Goal: Task Accomplishment & Management: Manage account settings

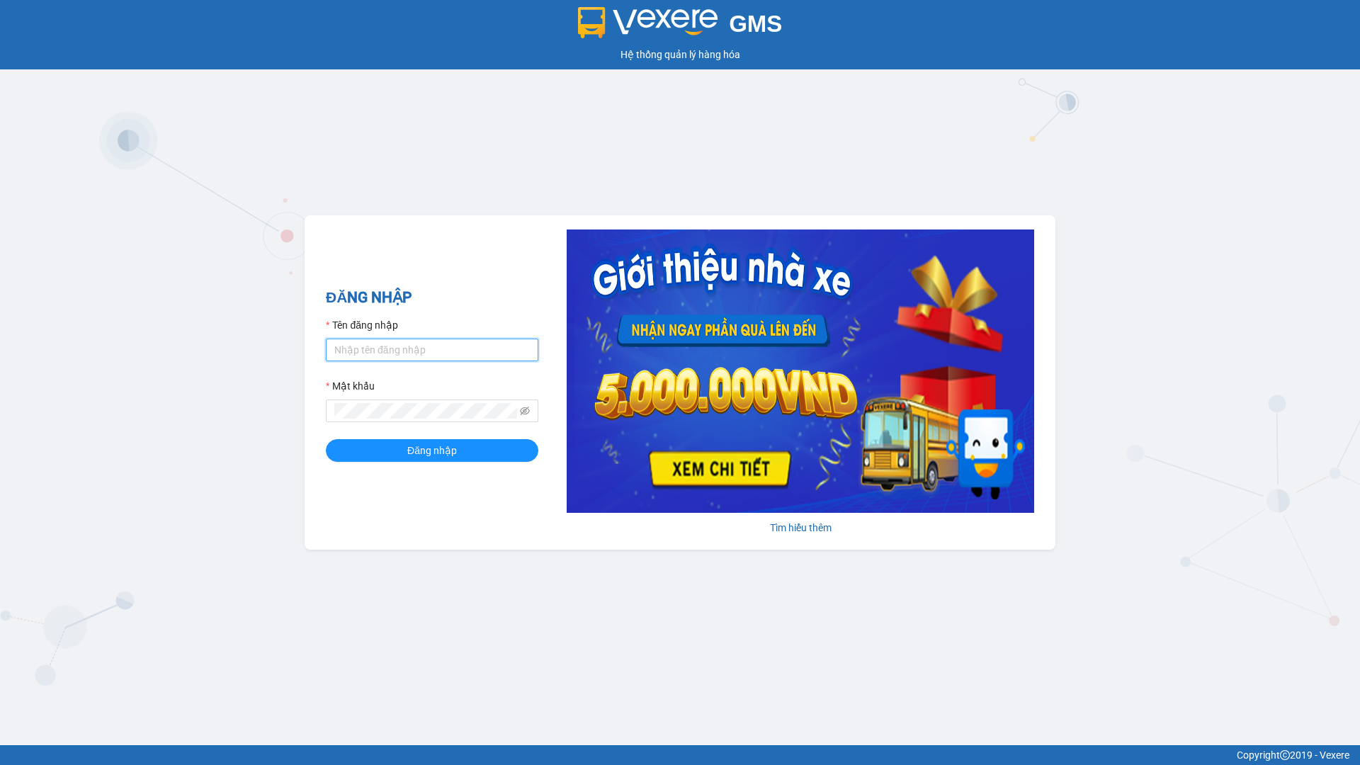
type input "ly.ngocanhsg"
click at [494, 429] on form "Tên đăng nhập ly.ngocanhsg Mật khẩu Đăng nhập" at bounding box center [432, 389] width 212 height 144
click at [490, 447] on button "Đăng nhập" at bounding box center [432, 450] width 212 height 23
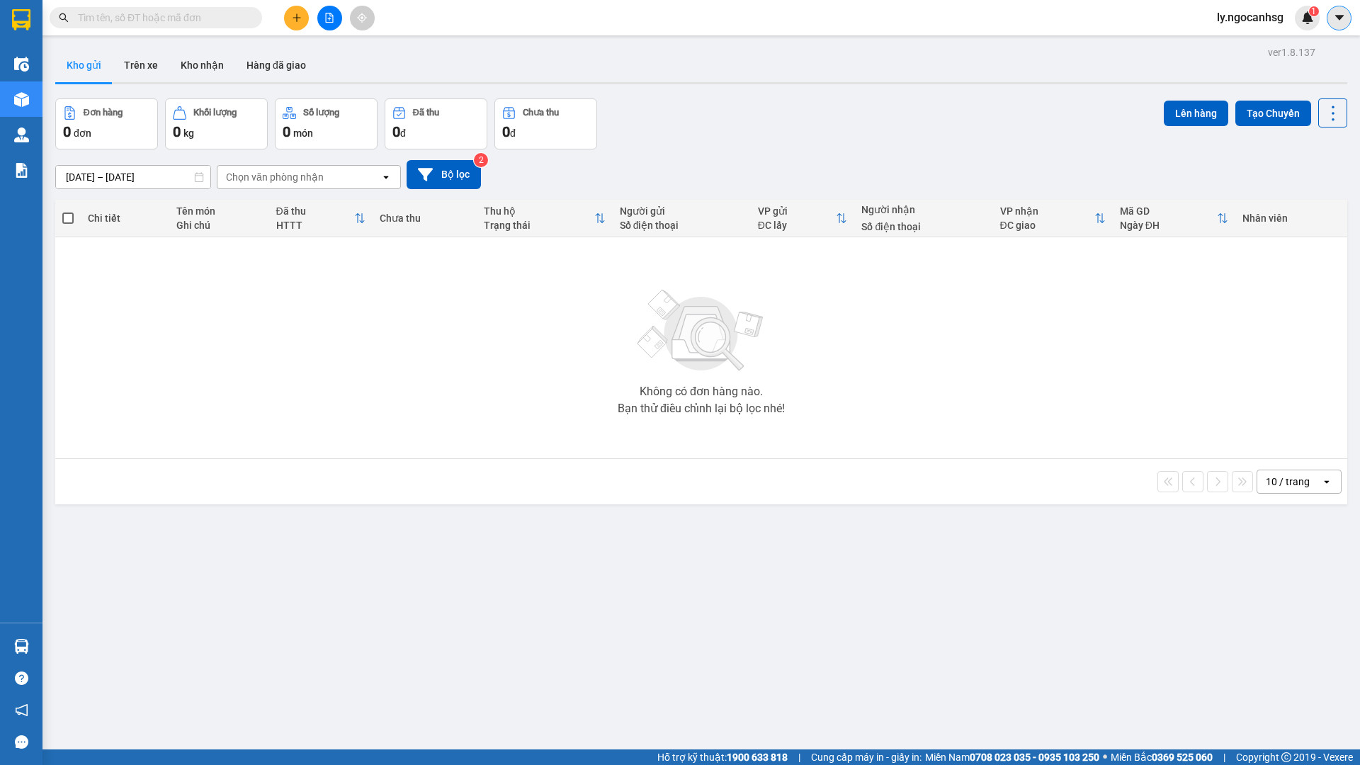
click at [1341, 13] on icon "caret-down" at bounding box center [1339, 17] width 13 height 13
click at [206, 8] on span at bounding box center [156, 17] width 212 height 21
click at [229, 15] on input "text" at bounding box center [161, 18] width 167 height 16
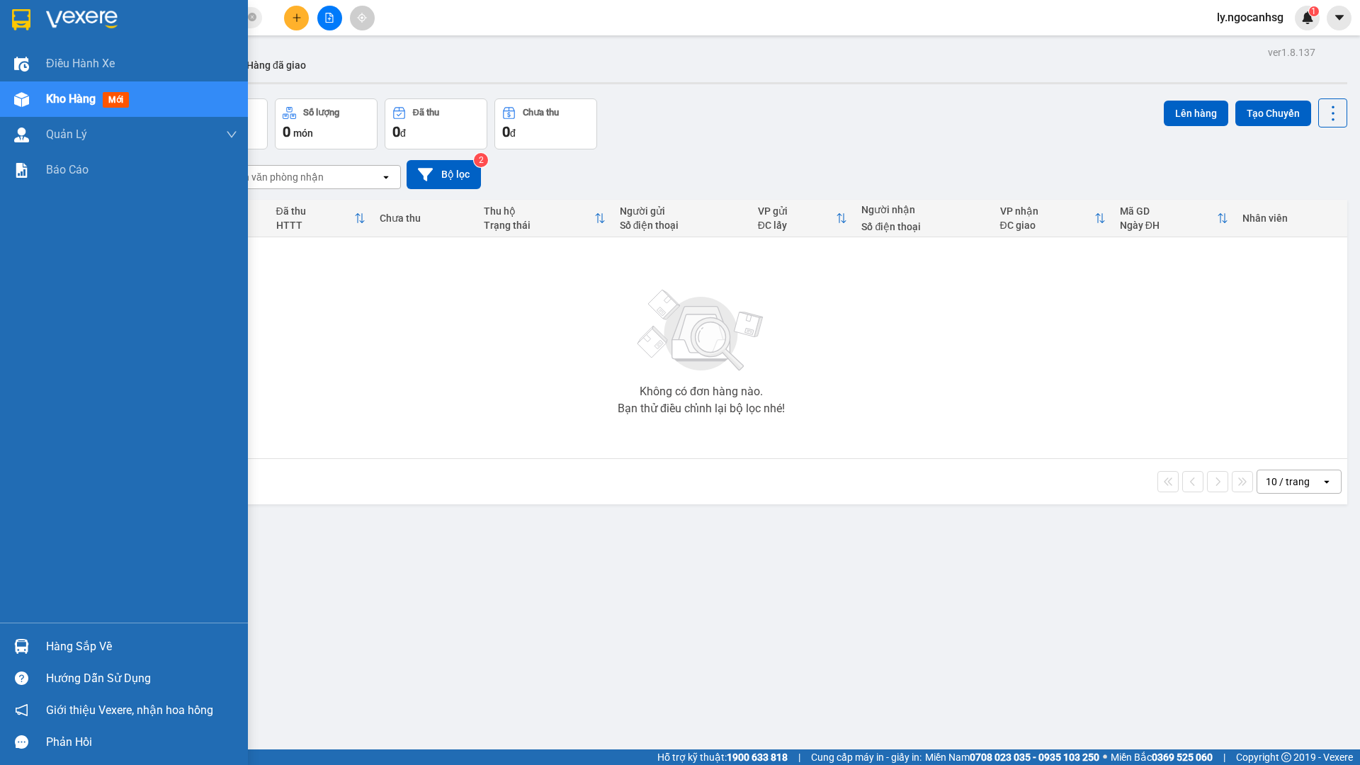
type input "V"
click at [28, 12] on img at bounding box center [21, 19] width 18 height 21
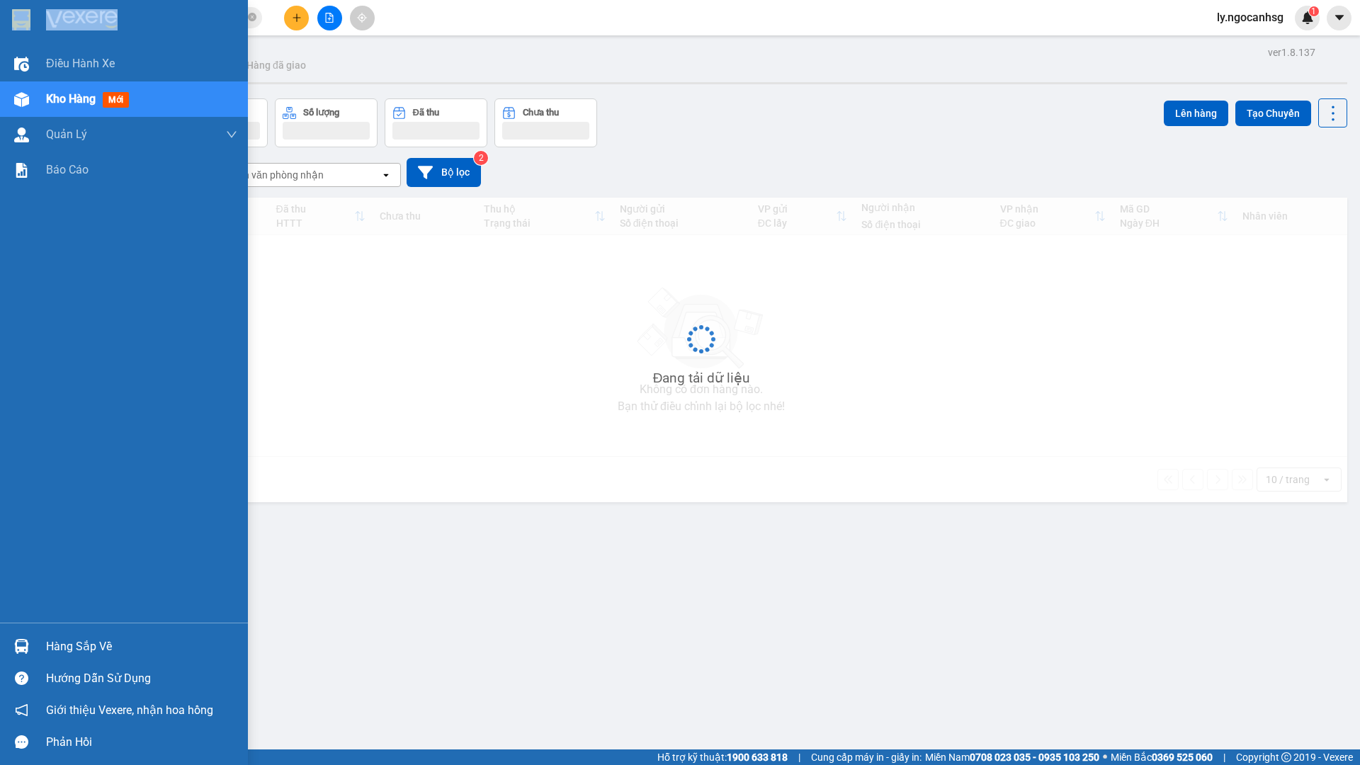
drag, startPoint x: 45, startPoint y: 23, endPoint x: 66, endPoint y: 25, distance: 20.6
click at [47, 24] on div at bounding box center [124, 23] width 248 height 46
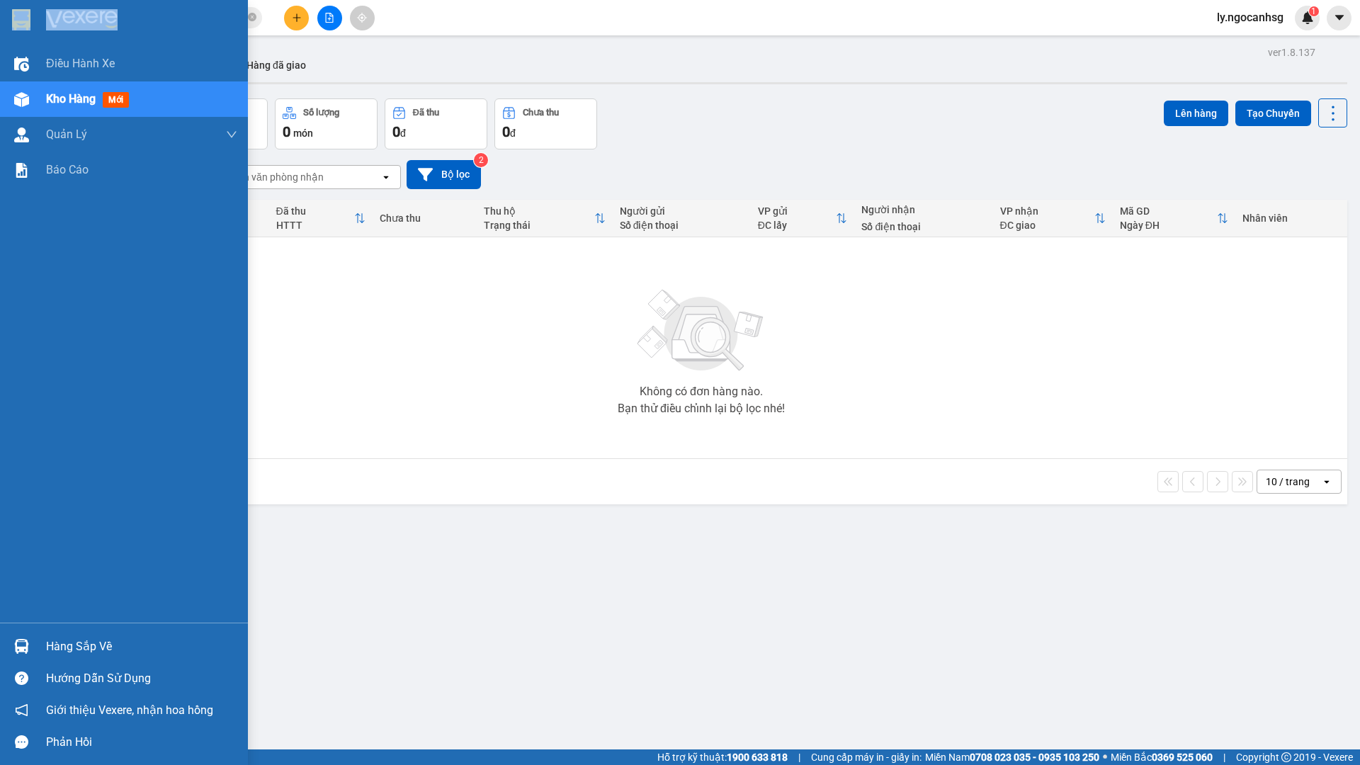
click at [70, 25] on img at bounding box center [82, 19] width 72 height 21
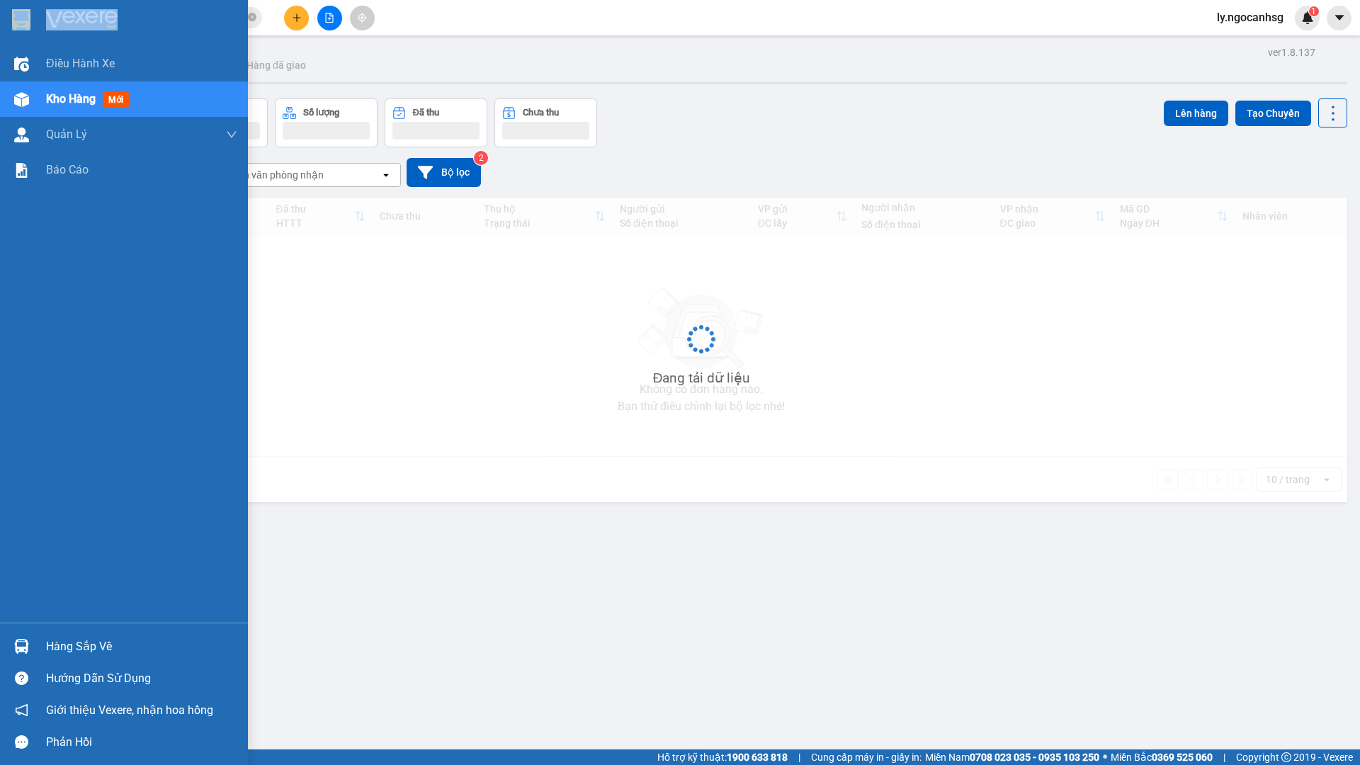
click at [70, 25] on img at bounding box center [82, 19] width 72 height 21
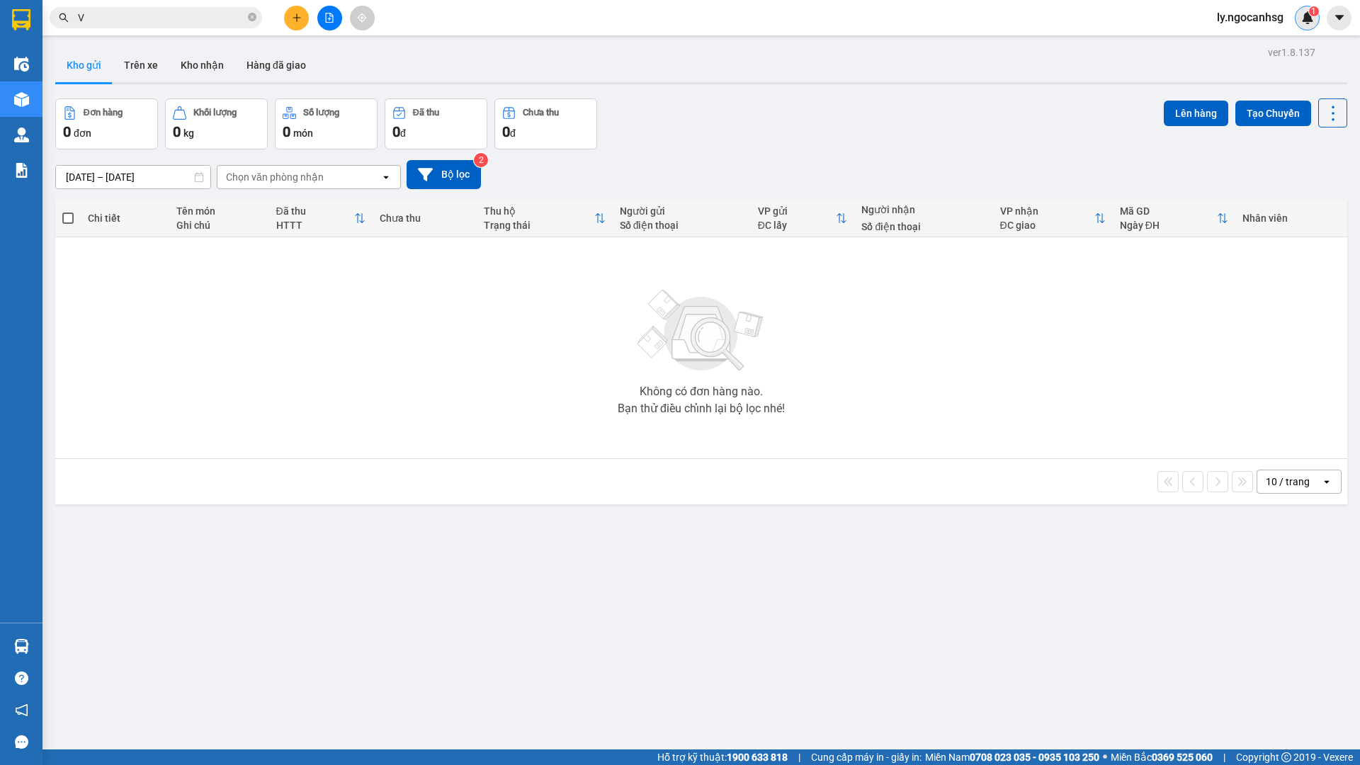
click at [1311, 19] on img at bounding box center [1307, 17] width 13 height 13
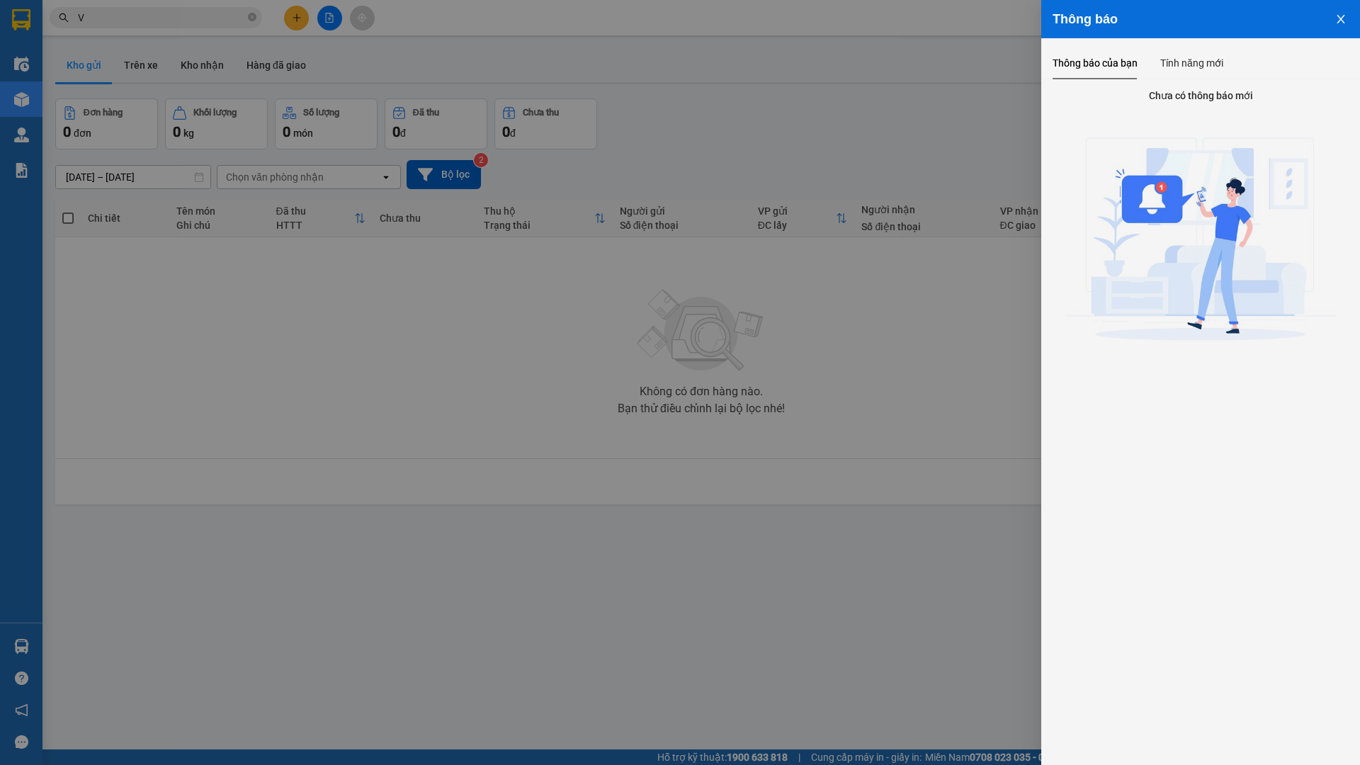
click at [1145, 195] on img at bounding box center [1200, 243] width 271 height 271
click at [1205, 51] on div "Tính năng mới" at bounding box center [1191, 63] width 63 height 33
click at [1326, 20] on button "Close" at bounding box center [1341, 18] width 38 height 36
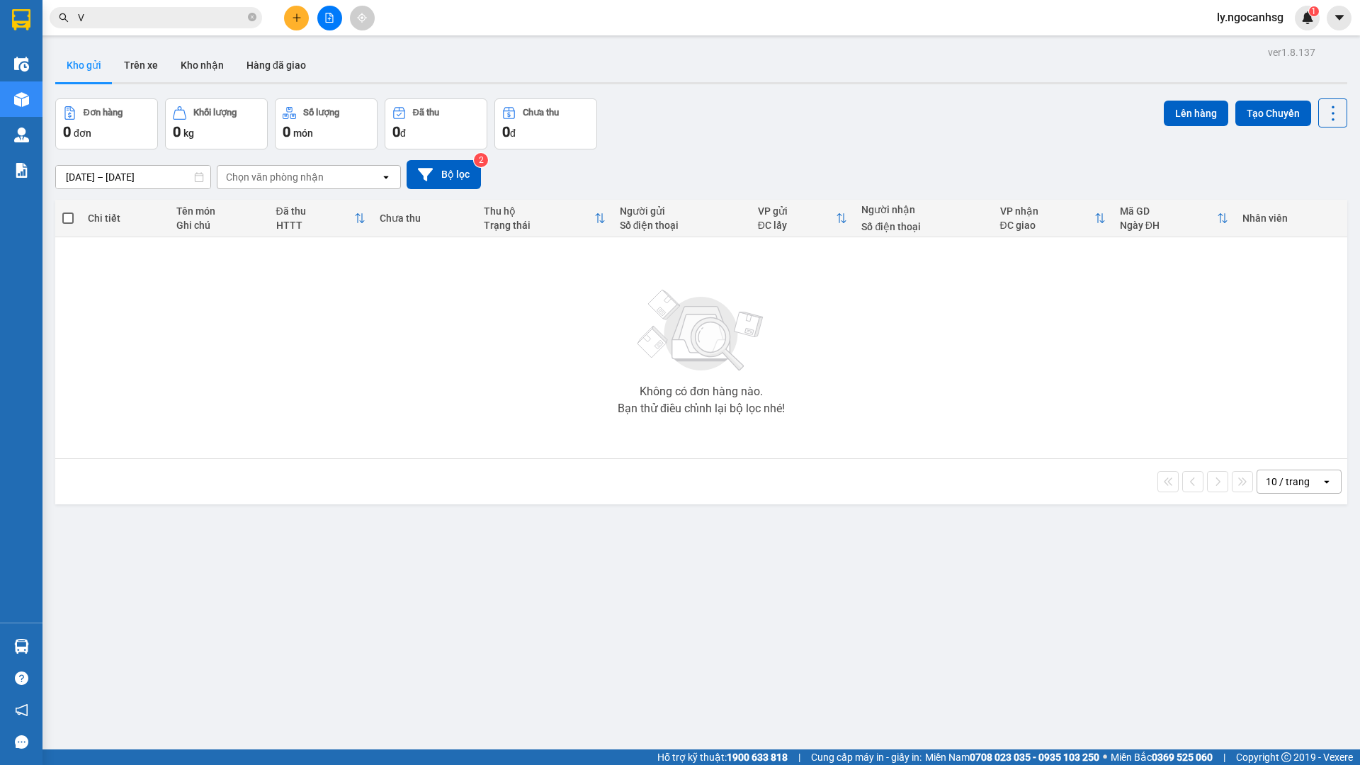
click at [1359, 20] on div "Thông báo Thông báo của bạn Tính năng mới Chưa có thông báo mới Chưa có thông b…" at bounding box center [1360, 382] width 0 height 765
click at [1336, 18] on icon "caret-down" at bounding box center [1339, 17] width 13 height 13
click at [460, 176] on button "Bộ lọc" at bounding box center [444, 174] width 74 height 29
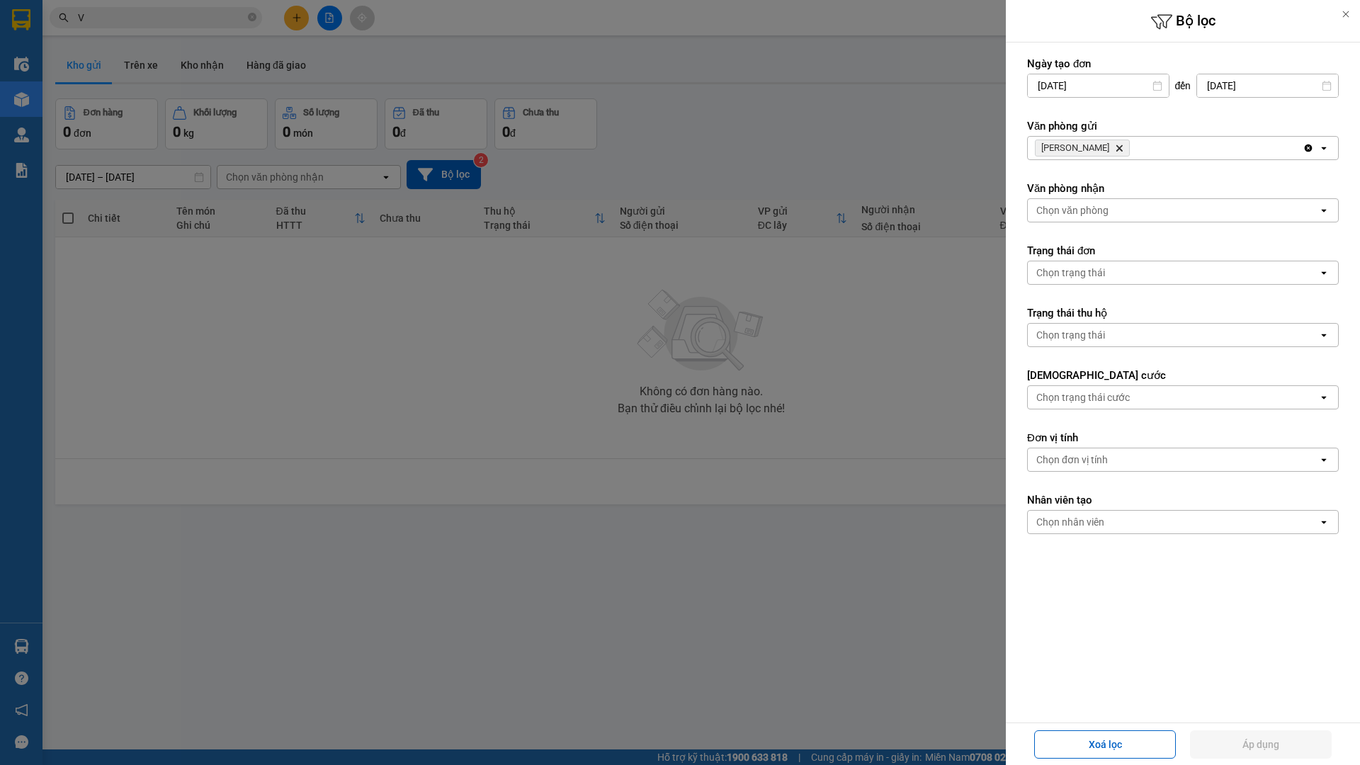
click at [1344, 13] on icon at bounding box center [1346, 14] width 10 height 10
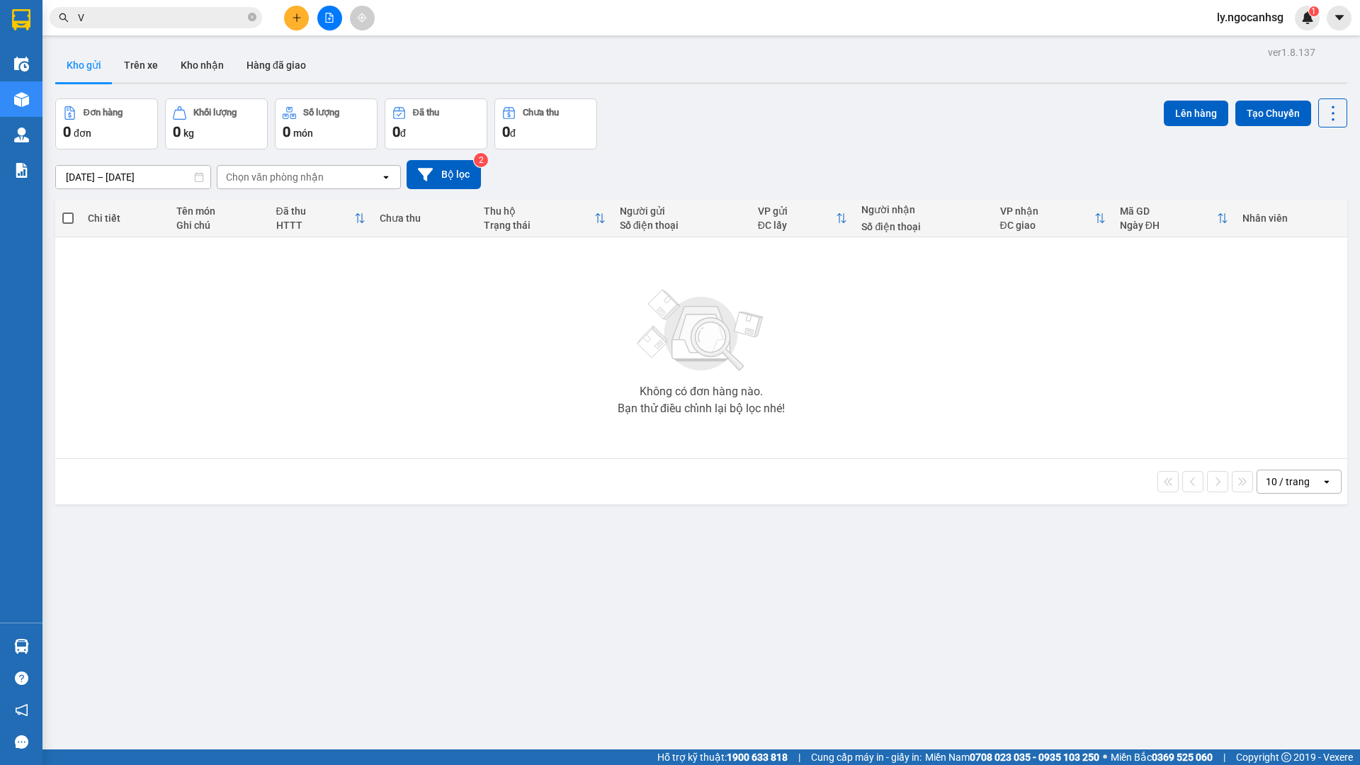
click at [407, 160] on button "Bộ lọc" at bounding box center [444, 174] width 74 height 29
